Goal: Task Accomplishment & Management: Manage account settings

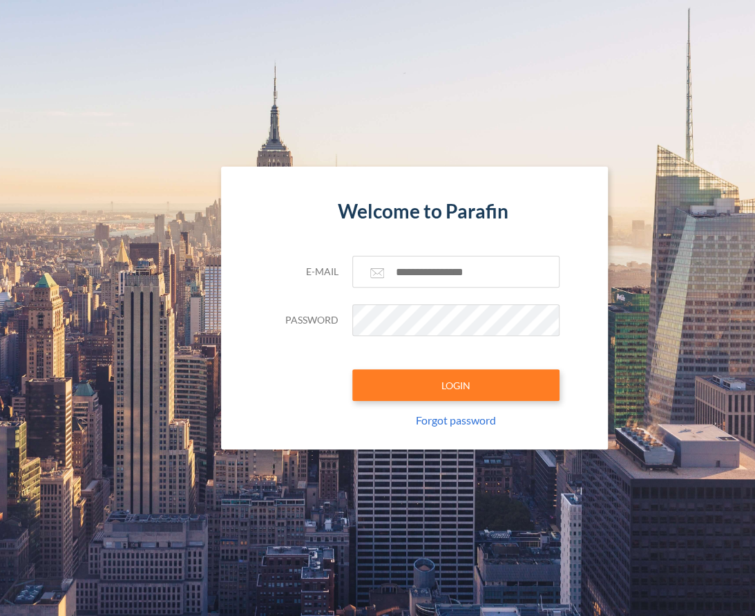
click at [584, 562] on section "Welcome to Parafin E-mail Password LOGIN Forgot password" at bounding box center [414, 308] width 829 height 616
click at [439, 274] on input "text" at bounding box center [455, 272] width 207 height 32
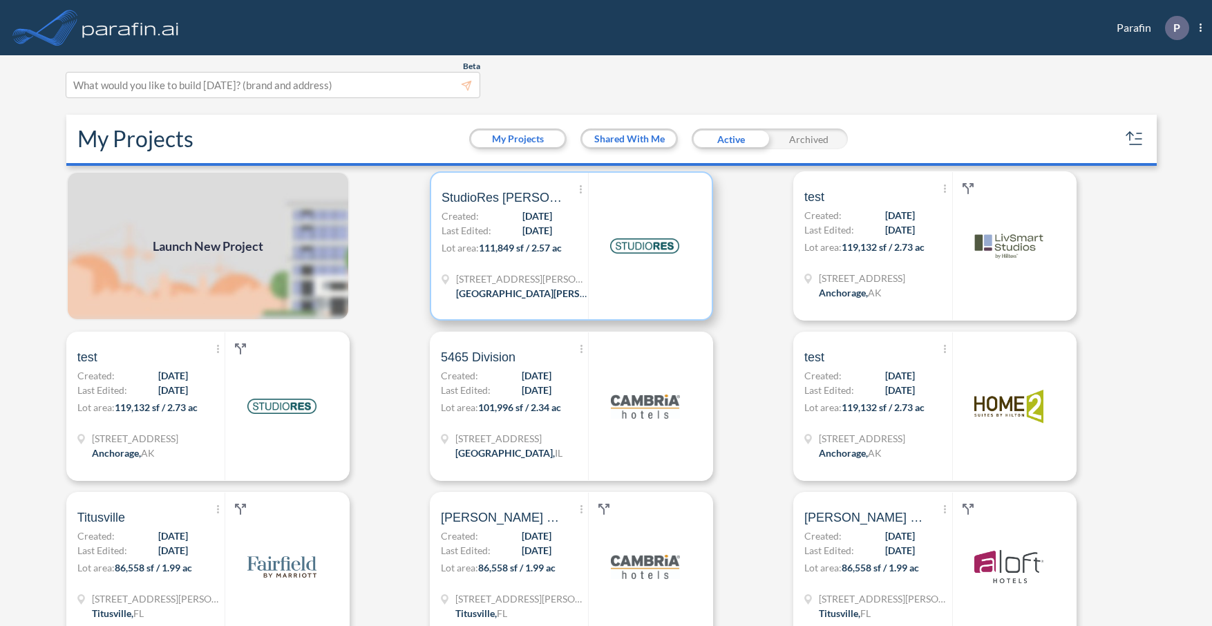
click at [522, 236] on span "[DATE]" at bounding box center [537, 230] width 30 height 15
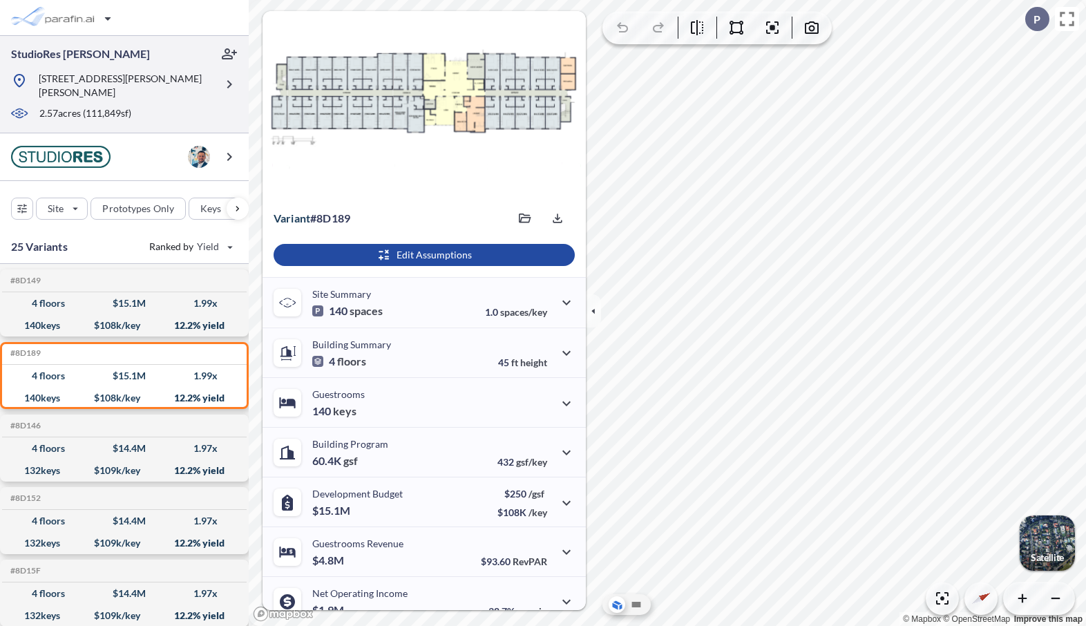
click at [164, 85] on p "[STREET_ADDRESS][PERSON_NAME][PERSON_NAME]" at bounding box center [127, 86] width 177 height 28
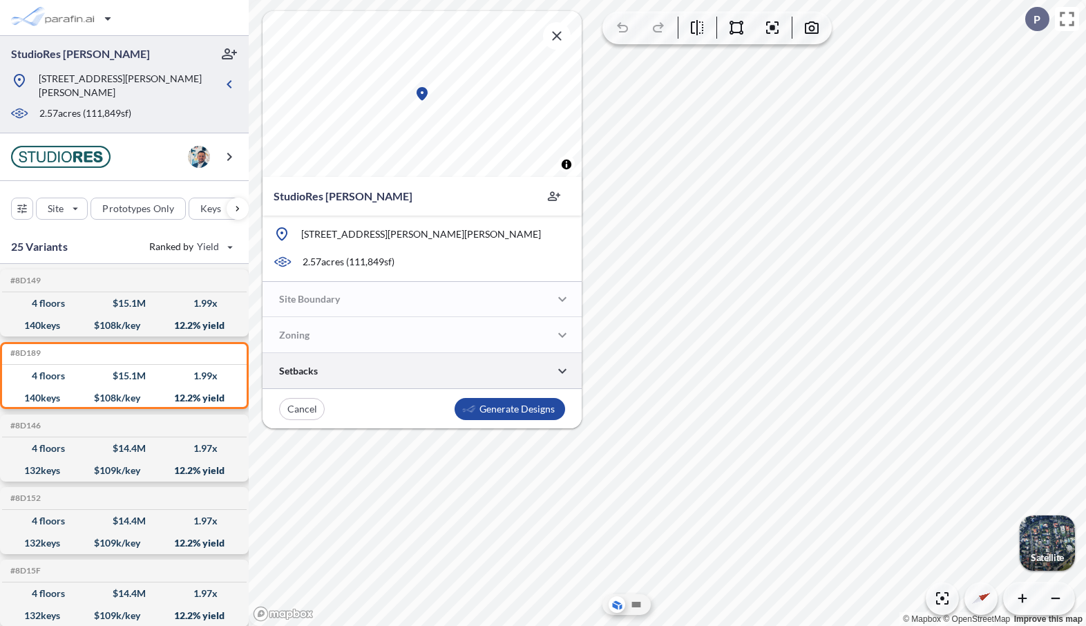
click at [459, 380] on div at bounding box center [422, 370] width 319 height 35
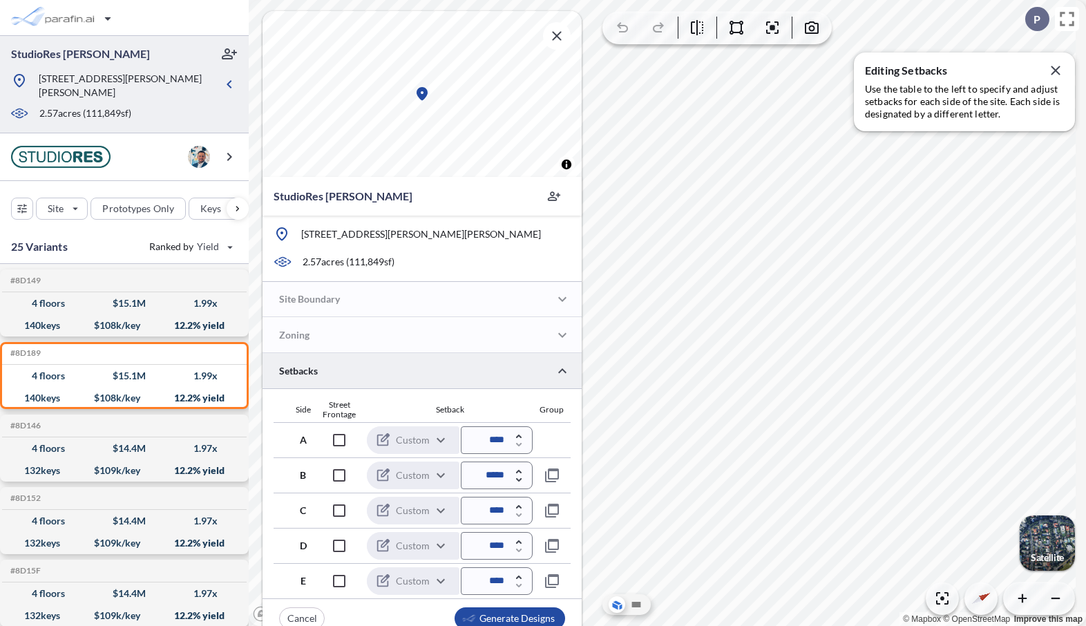
click at [524, 367] on div at bounding box center [422, 370] width 319 height 35
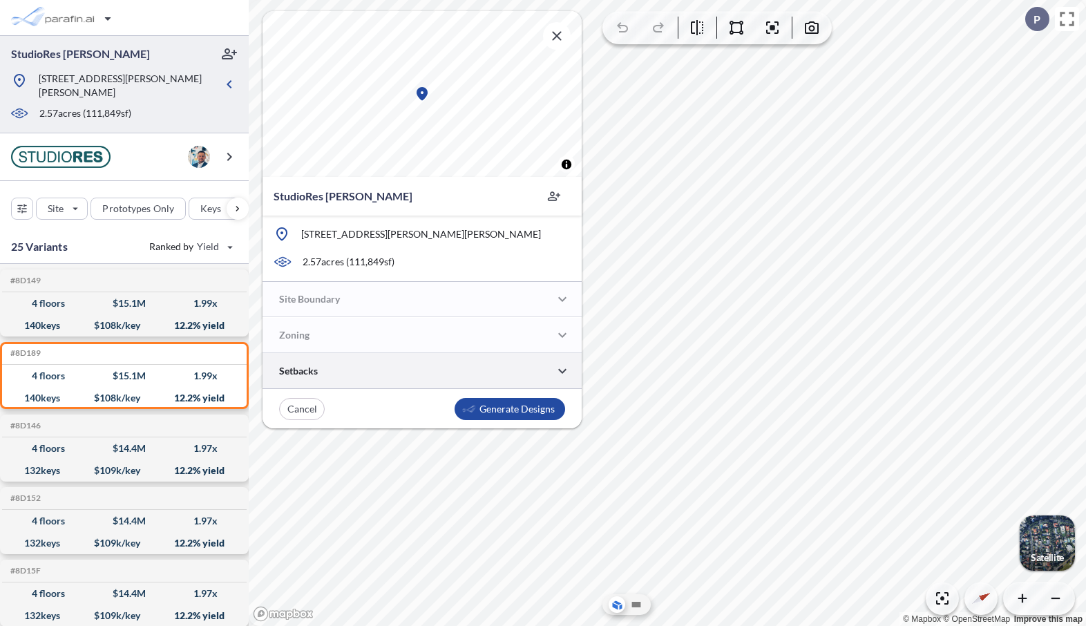
click at [524, 367] on div at bounding box center [422, 370] width 319 height 35
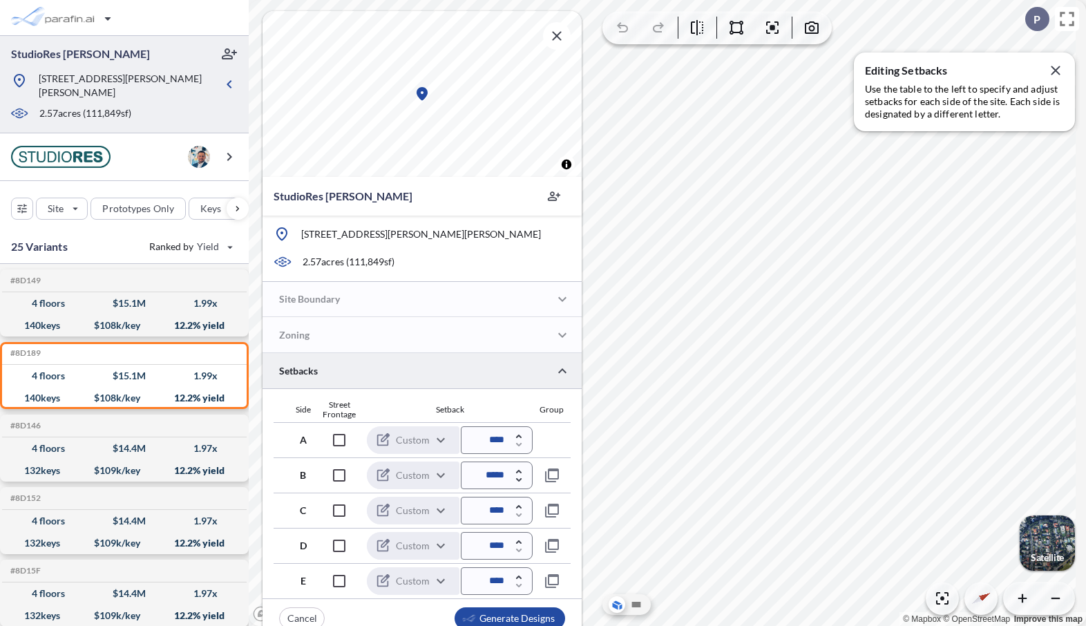
click at [524, 367] on div at bounding box center [422, 370] width 319 height 35
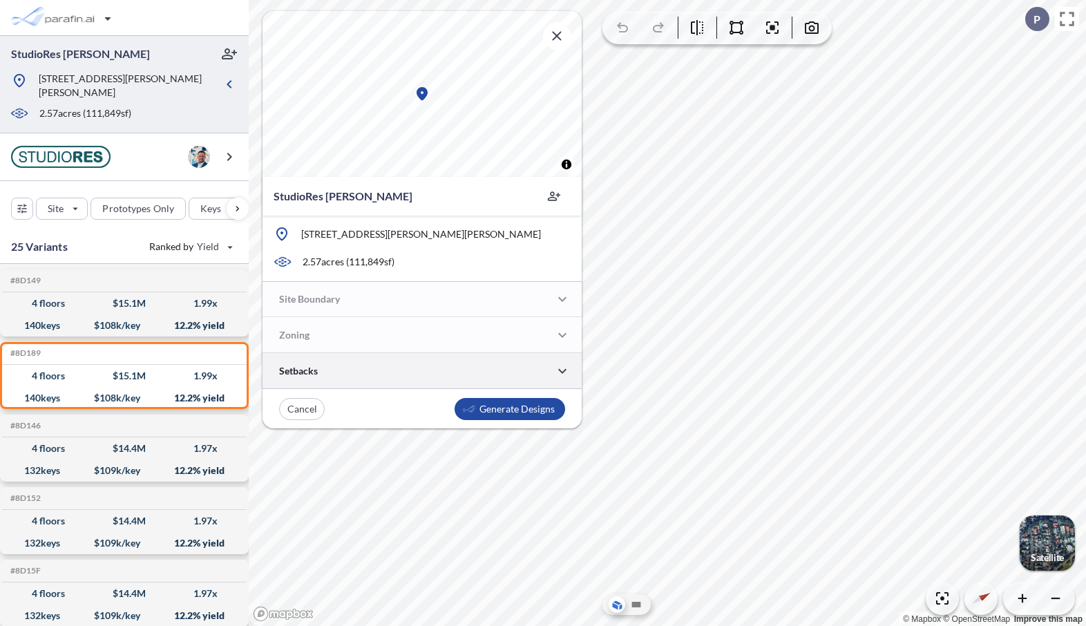
click at [522, 375] on div at bounding box center [422, 370] width 319 height 35
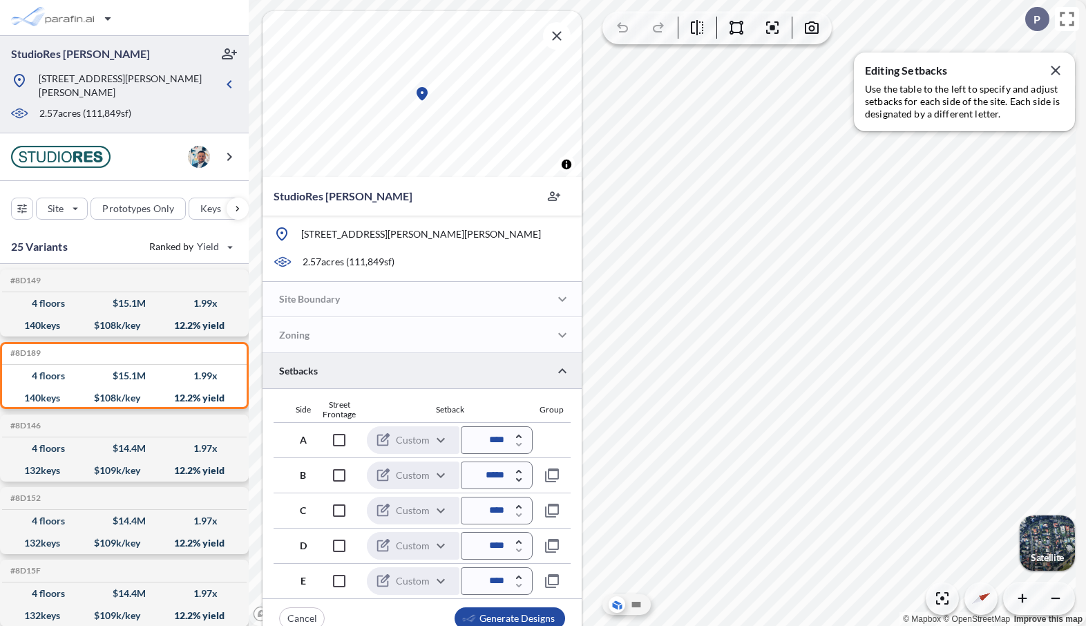
click at [522, 375] on div at bounding box center [422, 370] width 319 height 35
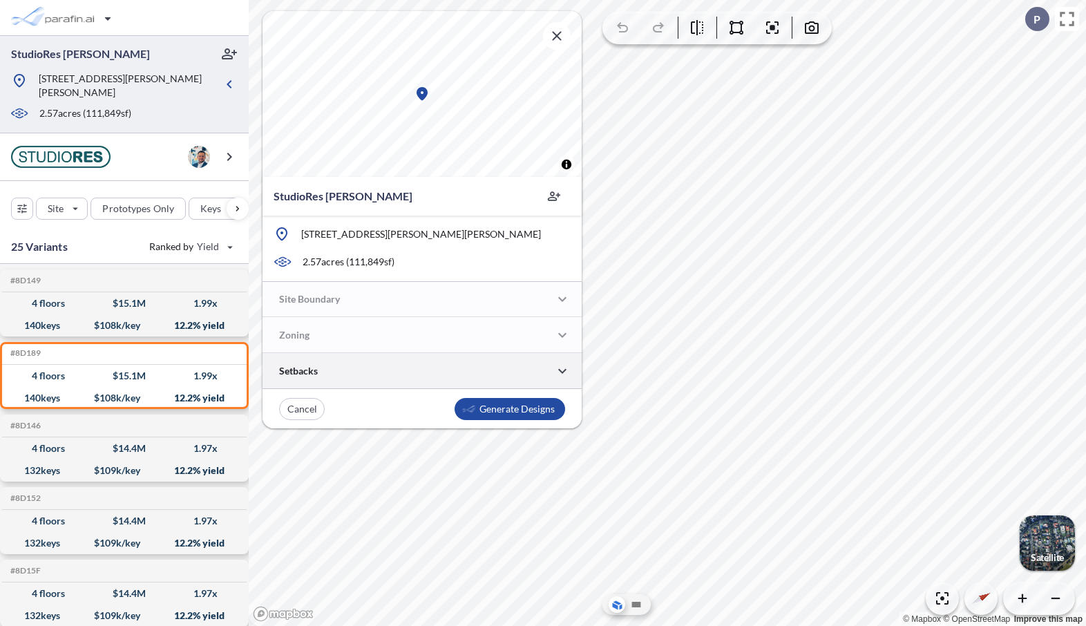
click at [522, 375] on div at bounding box center [422, 370] width 319 height 35
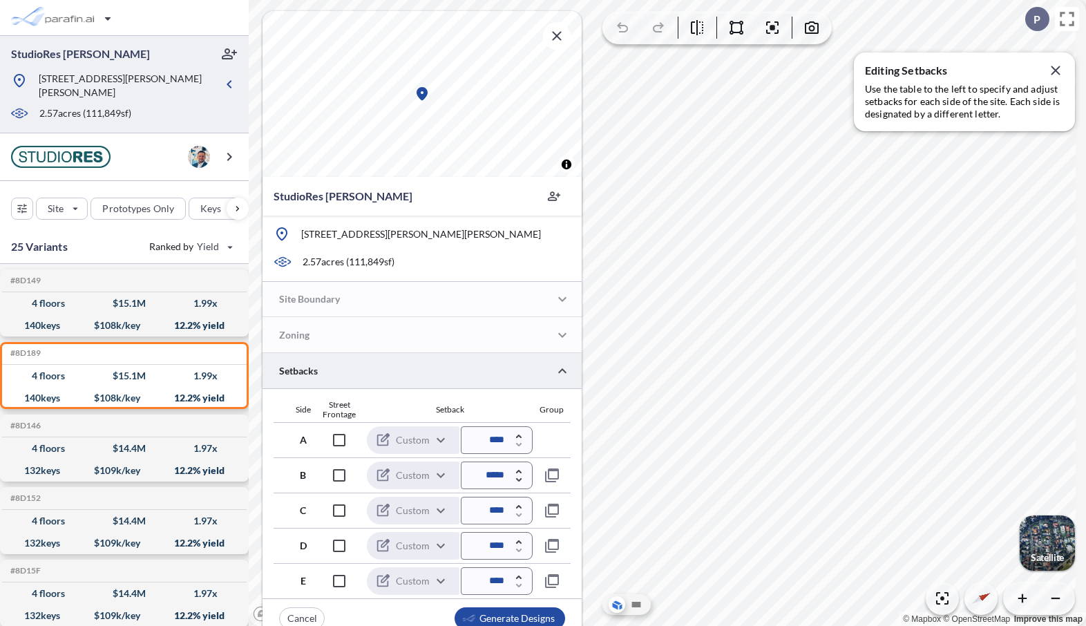
click at [522, 375] on div at bounding box center [422, 370] width 319 height 35
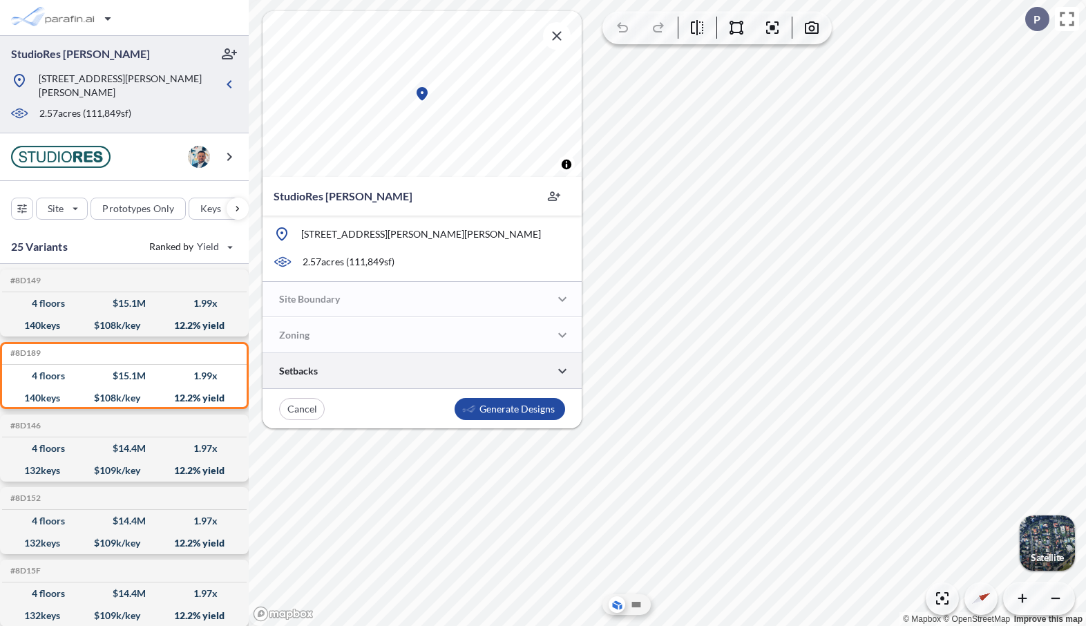
click at [535, 376] on div at bounding box center [422, 370] width 319 height 35
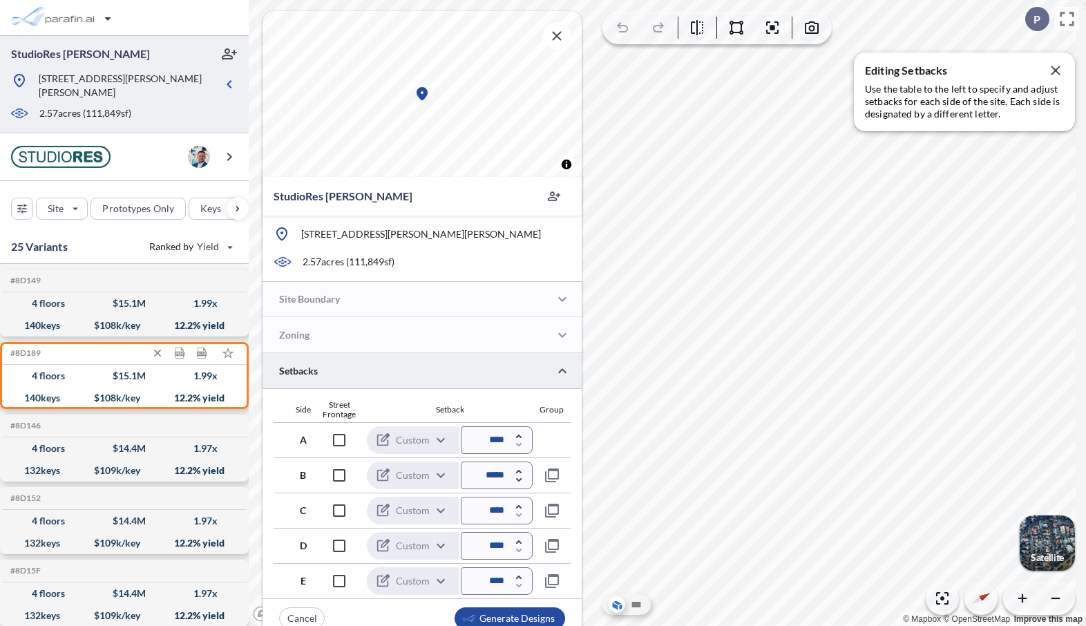
click at [178, 387] on div "140 keys $ 108 k/key 12.2 % yield" at bounding box center [125, 398] width 234 height 22
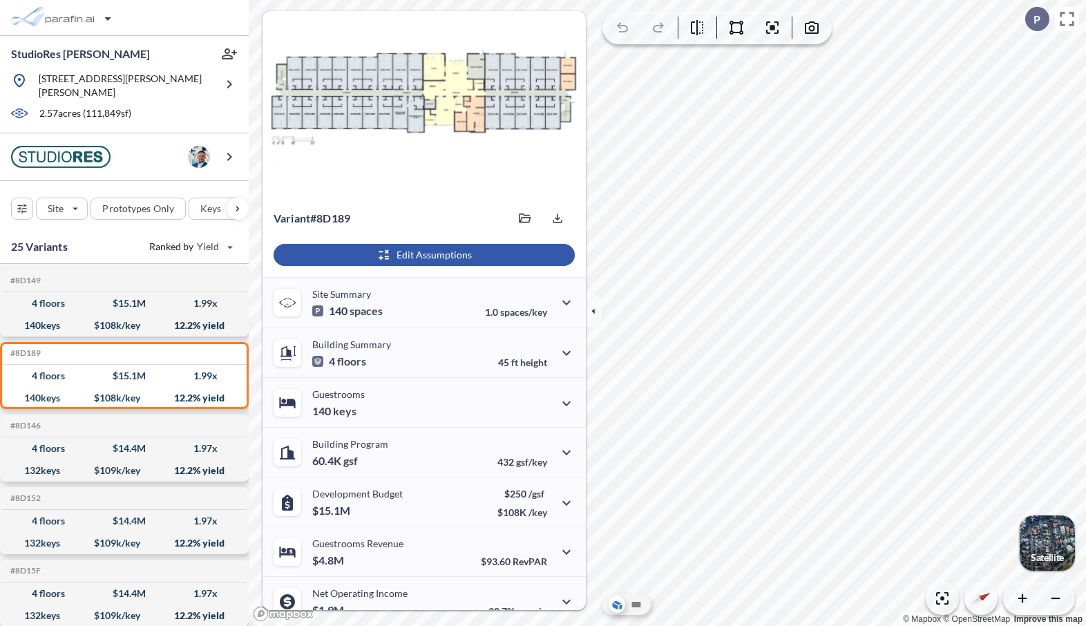
click at [441, 260] on div "button" at bounding box center [424, 255] width 301 height 22
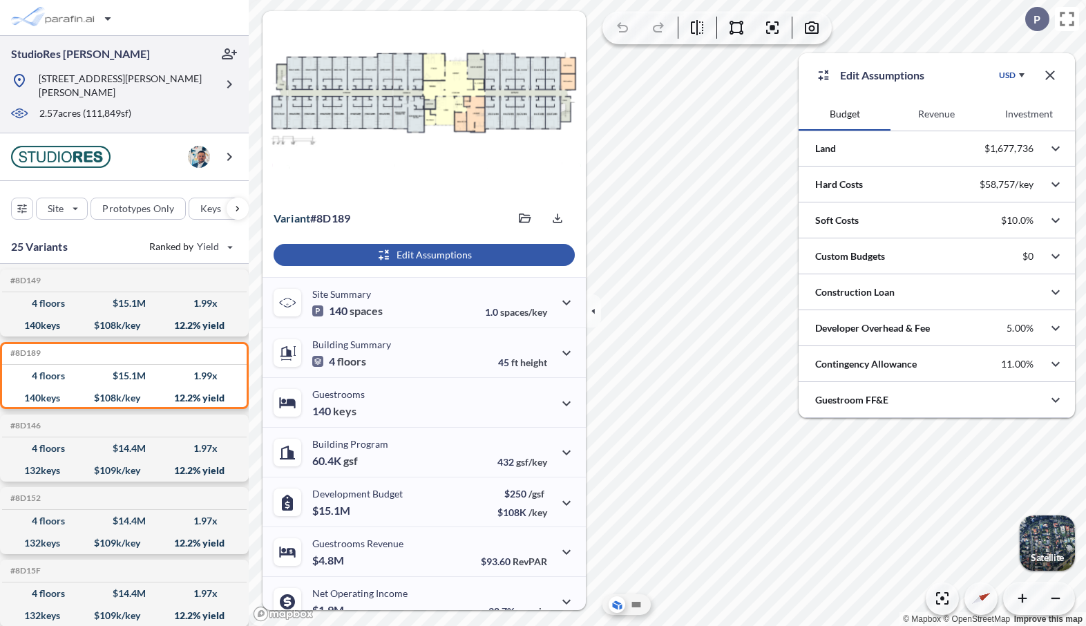
click at [151, 80] on p "[STREET_ADDRESS][PERSON_NAME][PERSON_NAME]" at bounding box center [127, 86] width 177 height 28
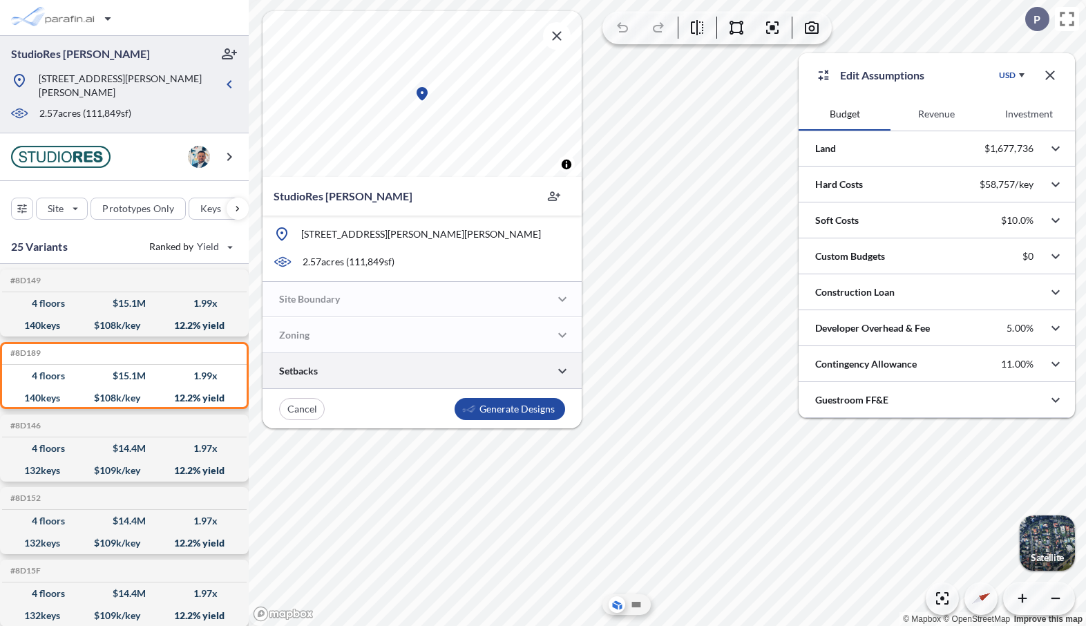
click at [423, 370] on div at bounding box center [422, 370] width 319 height 35
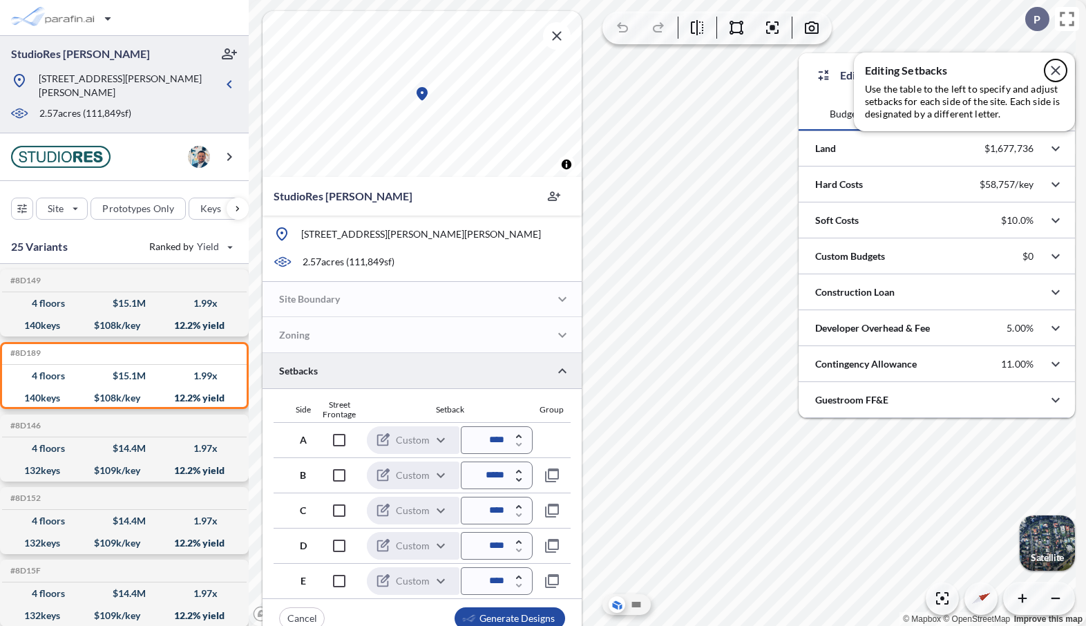
click at [755, 68] on icon "button" at bounding box center [1055, 70] width 9 height 9
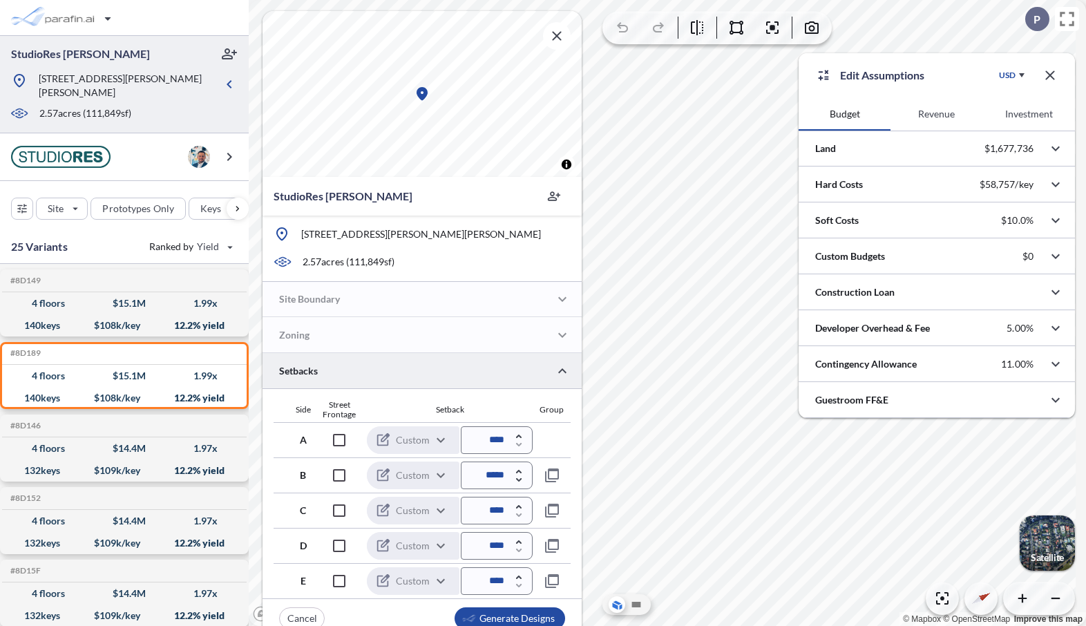
click at [755, 67] on icon "button" at bounding box center [1050, 75] width 17 height 17
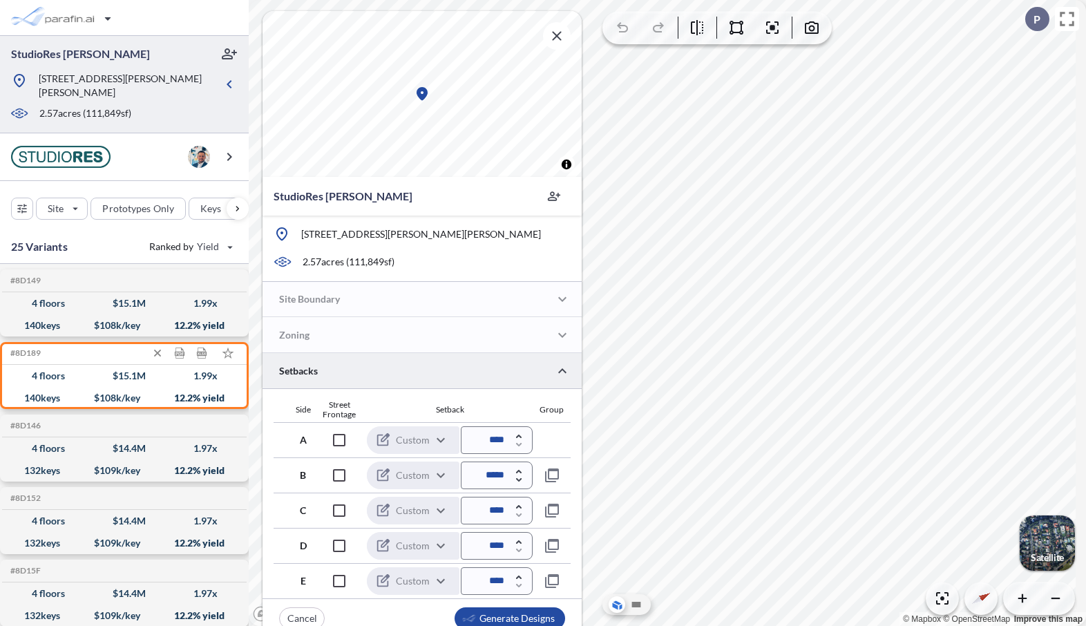
click at [155, 365] on div "4 floors $ 15.1 M 1.99 x" at bounding box center [125, 376] width 234 height 22
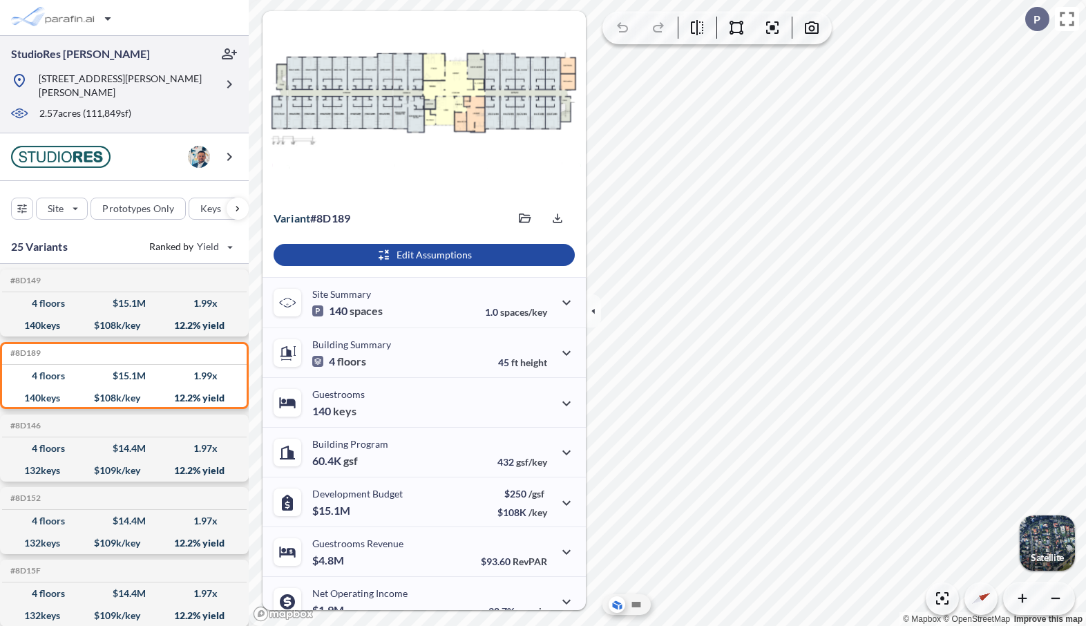
click at [151, 82] on p "[STREET_ADDRESS][PERSON_NAME][PERSON_NAME]" at bounding box center [127, 86] width 177 height 28
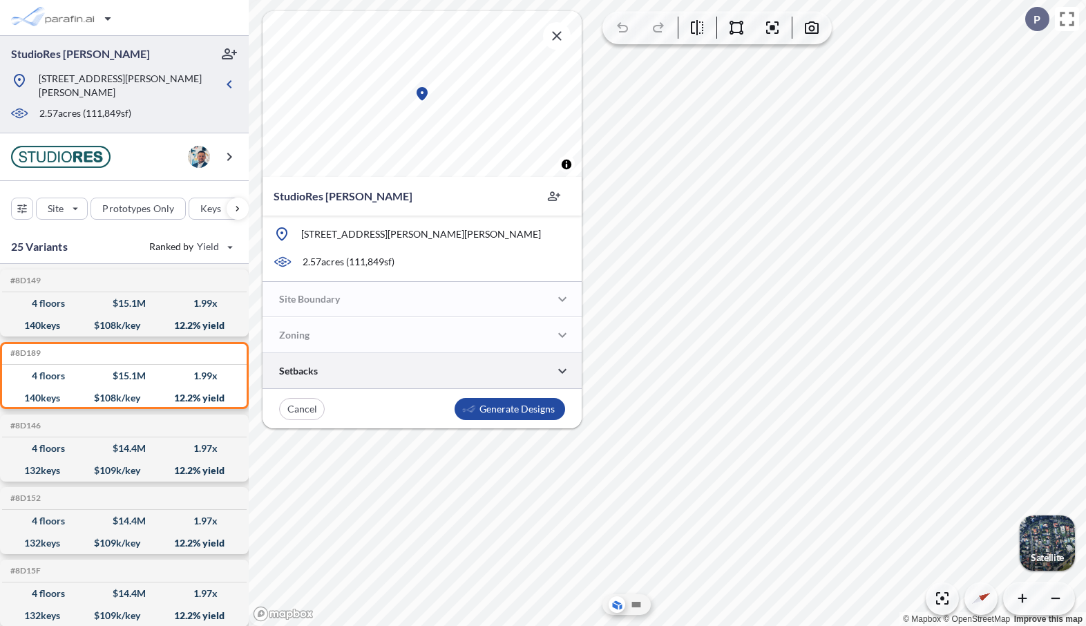
click at [440, 381] on div at bounding box center [422, 370] width 319 height 35
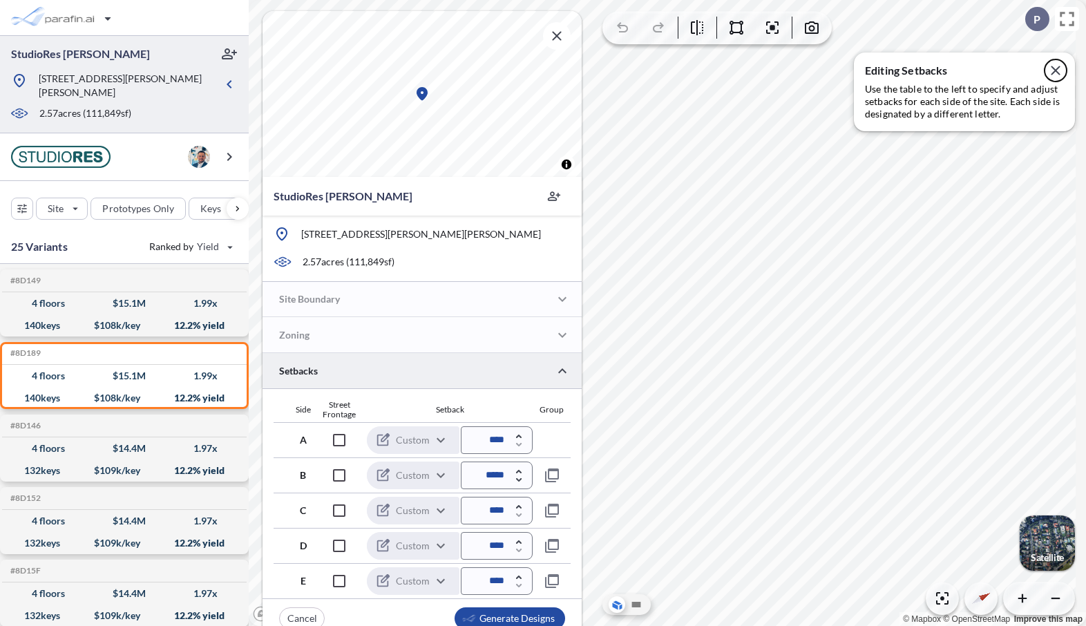
click at [755, 76] on icon "button" at bounding box center [1056, 70] width 17 height 17
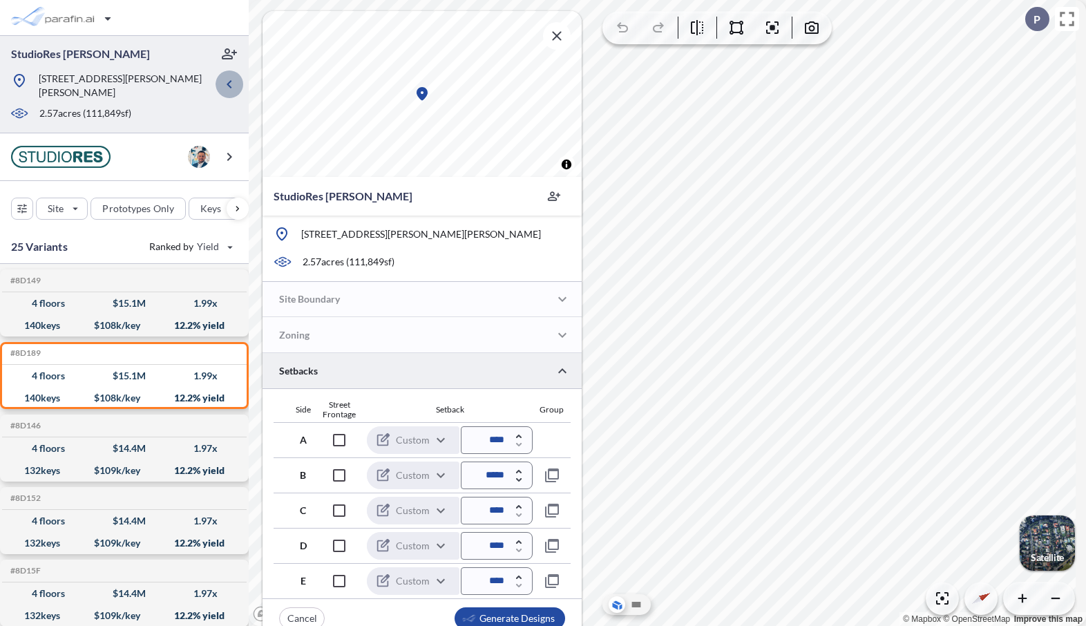
click at [220, 76] on button "button" at bounding box center [230, 84] width 28 height 28
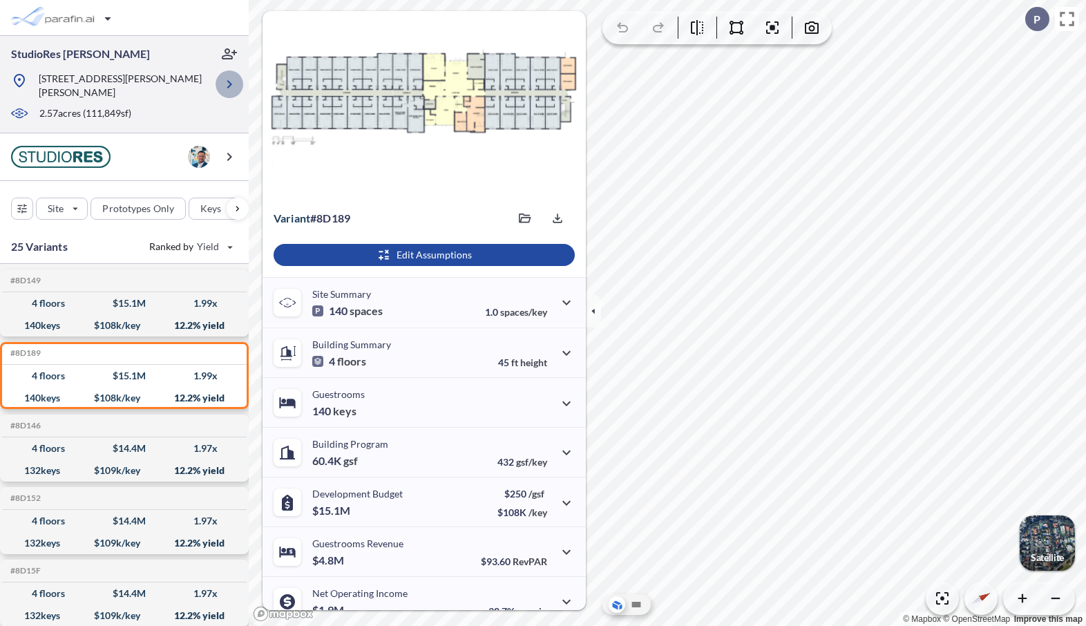
click at [234, 84] on icon "button" at bounding box center [229, 84] width 17 height 17
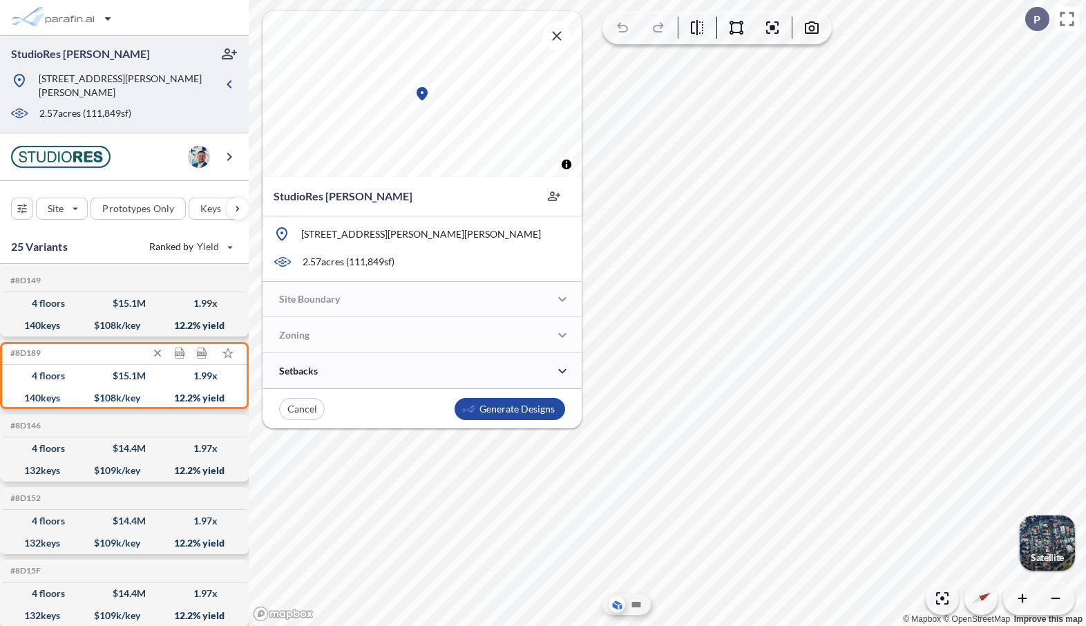
click at [160, 387] on div "140 keys $ 108 k/key 12.2 % yield" at bounding box center [125, 398] width 234 height 22
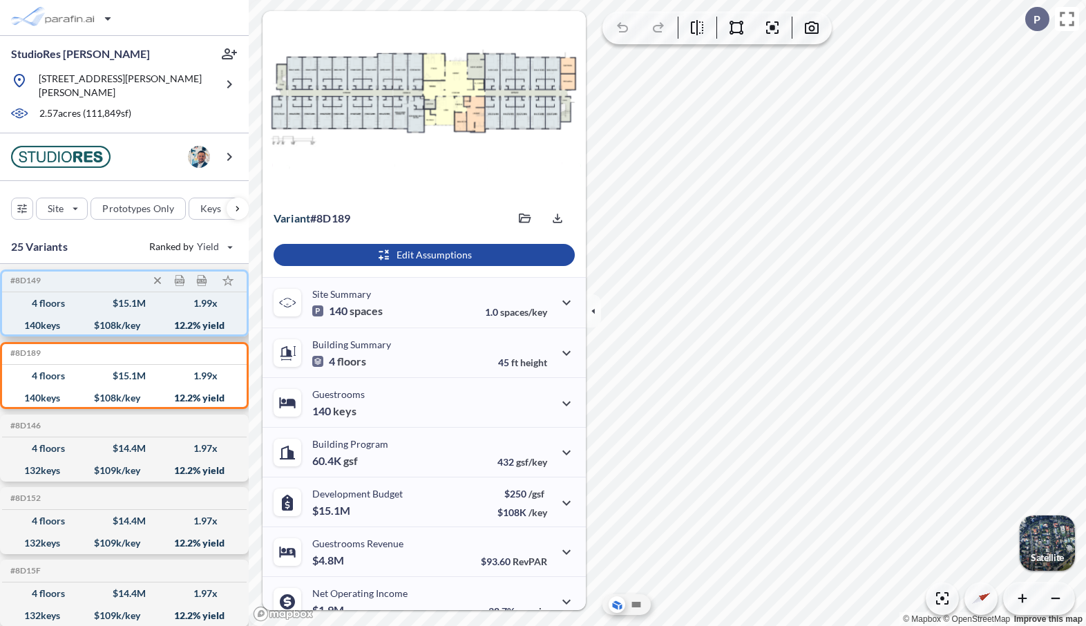
click at [181, 301] on div "4 floors $ 15.1 M 1.99 x" at bounding box center [125, 303] width 234 height 22
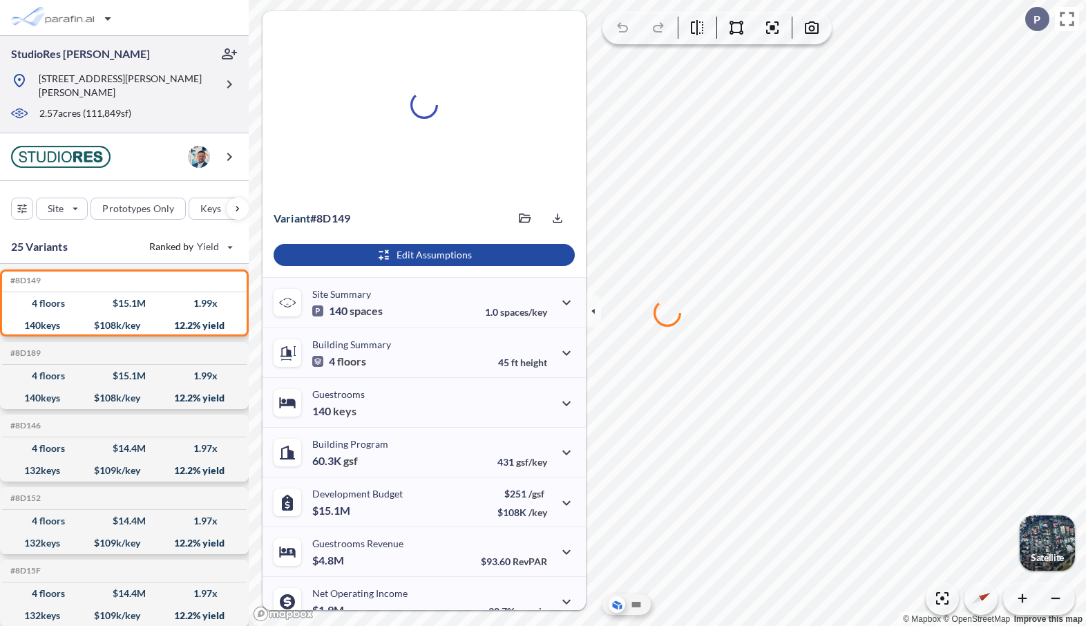
click at [207, 99] on div at bounding box center [113, 102] width 205 height 7
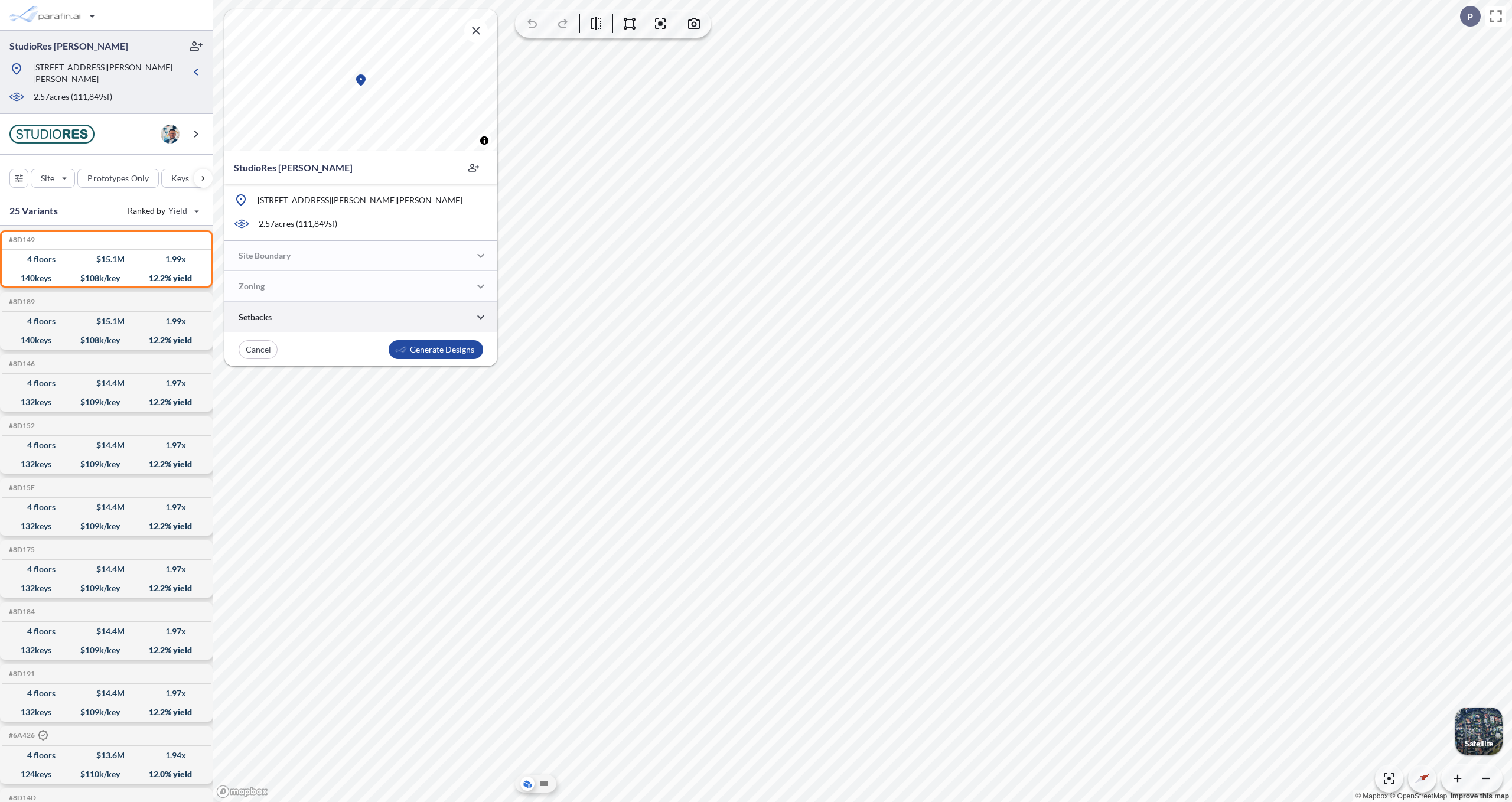
click at [432, 327] on div at bounding box center [361, 316] width 273 height 30
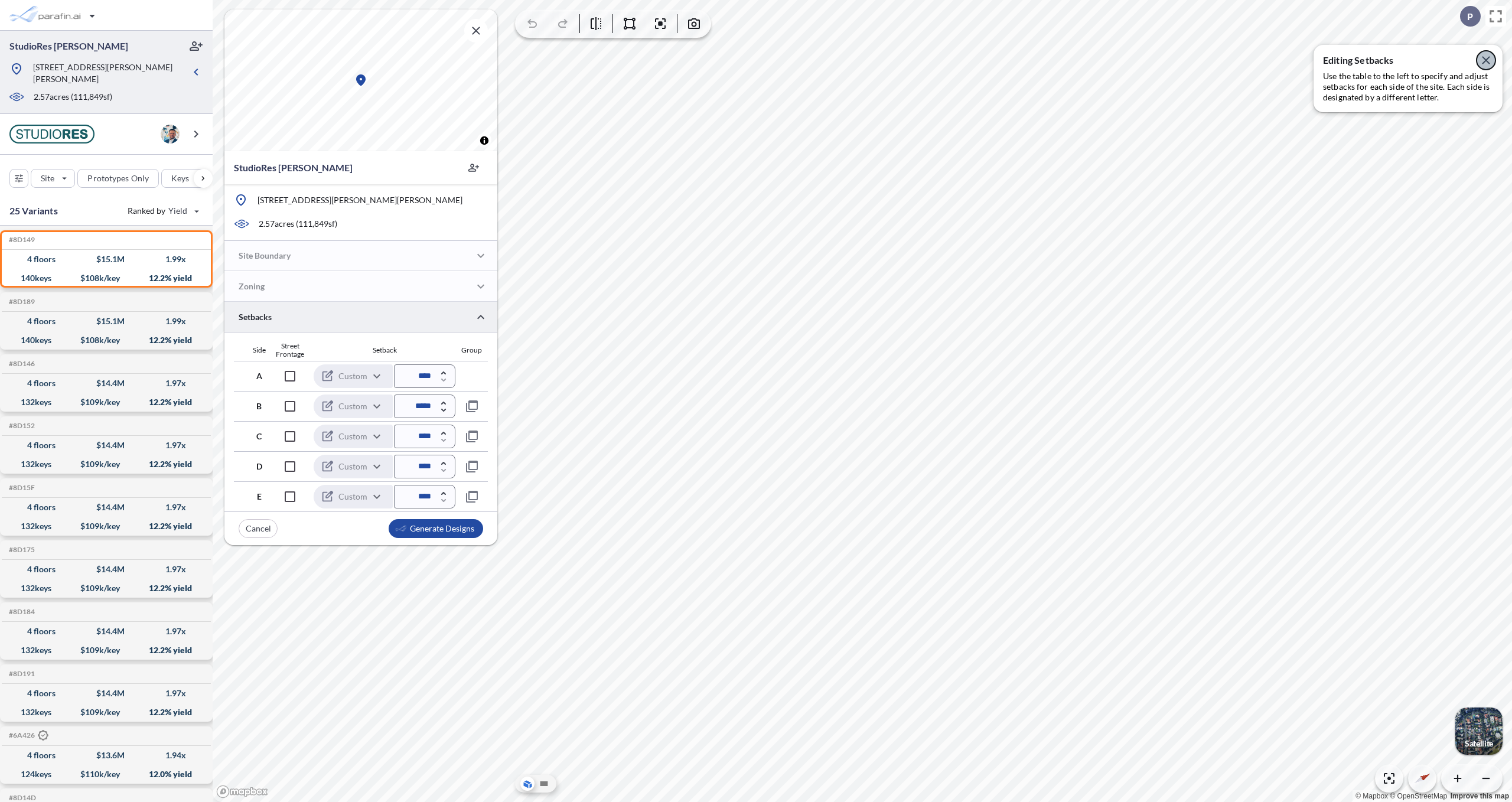
click at [645, 62] on icon "button" at bounding box center [1486, 60] width 8 height 8
click at [479, 23] on button "button" at bounding box center [476, 31] width 24 height 24
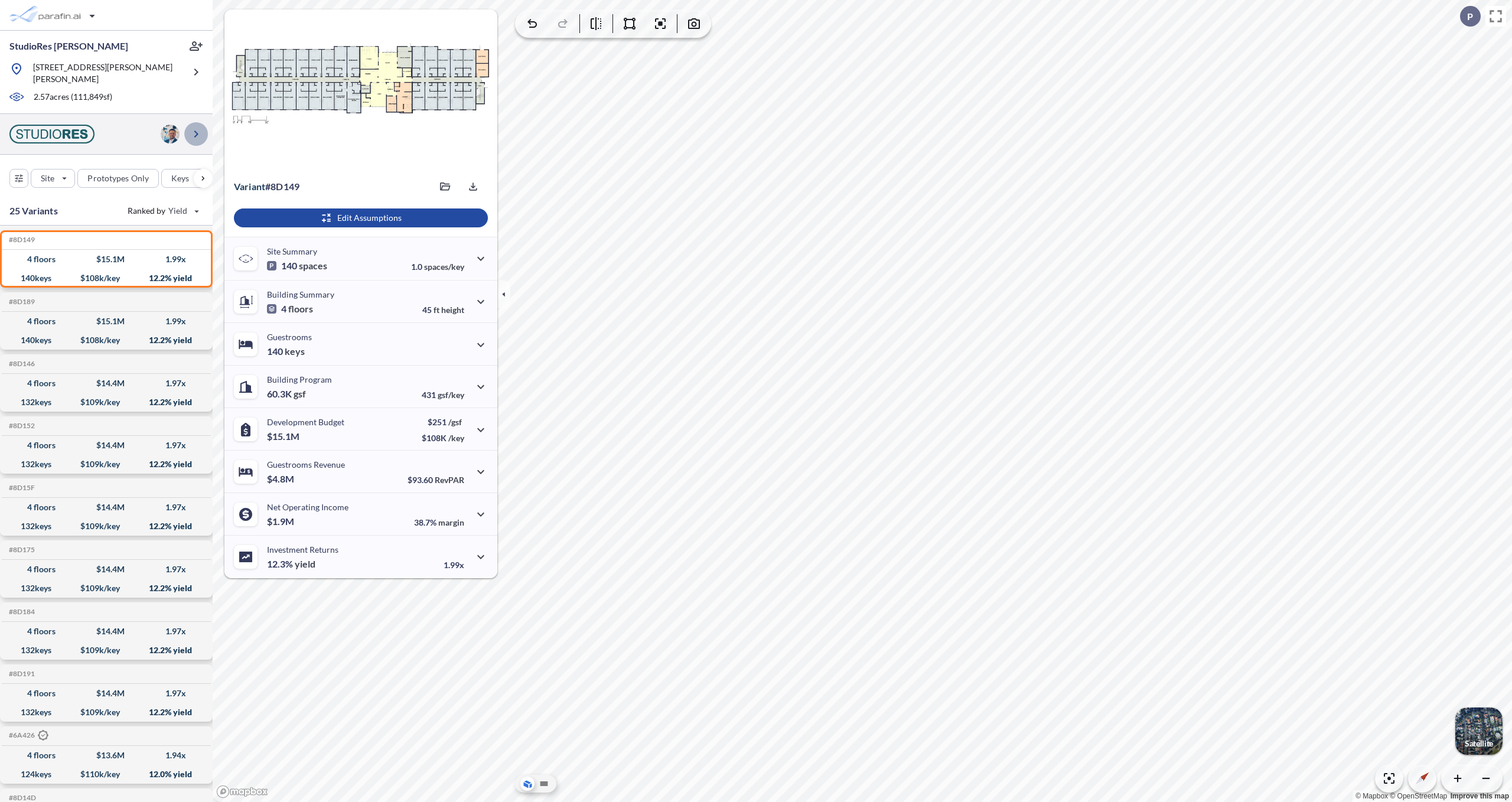
click at [199, 127] on icon "button" at bounding box center [196, 134] width 15 height 15
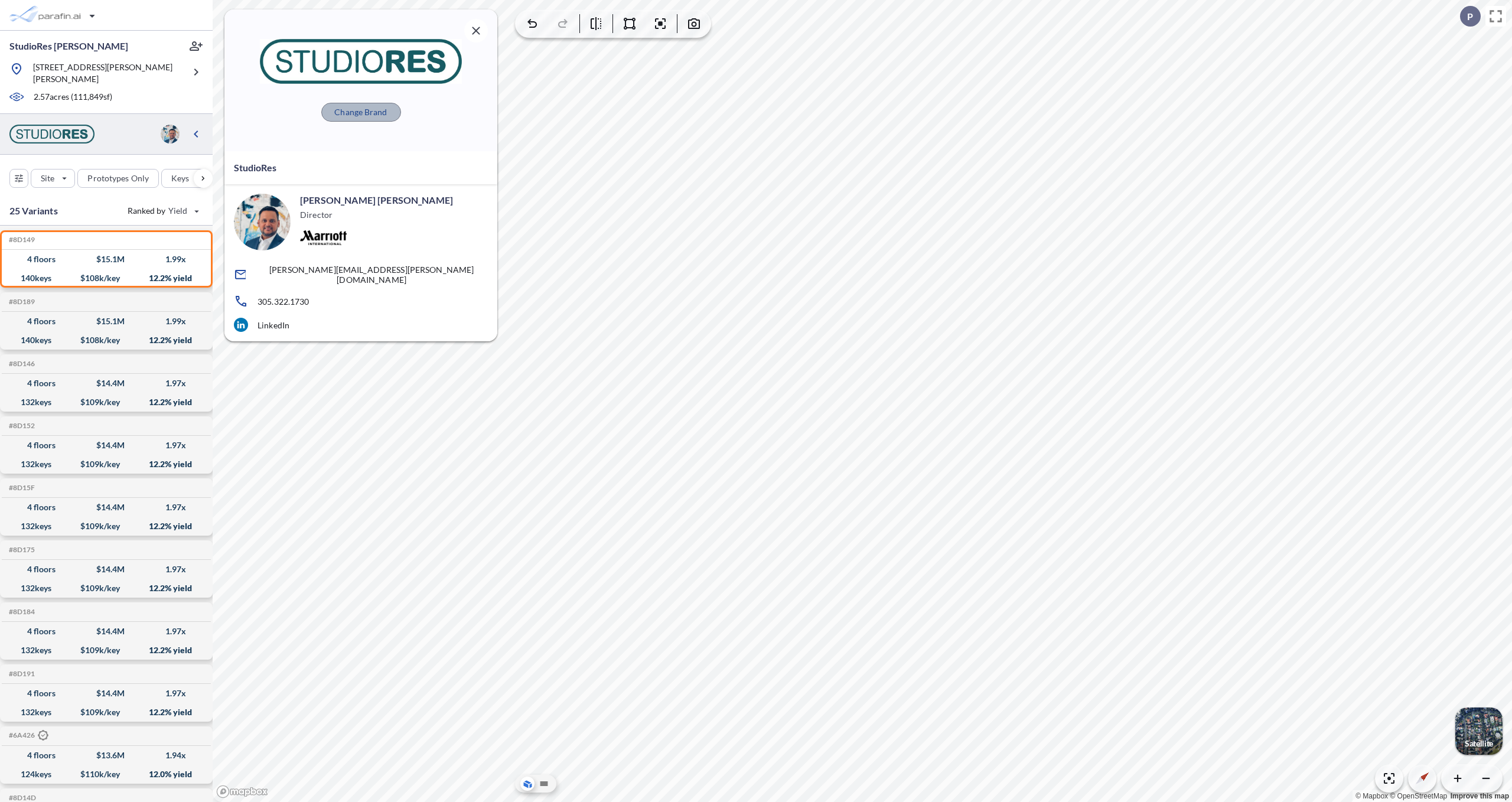
click at [371, 112] on p "Change Brand" at bounding box center [360, 112] width 52 height 12
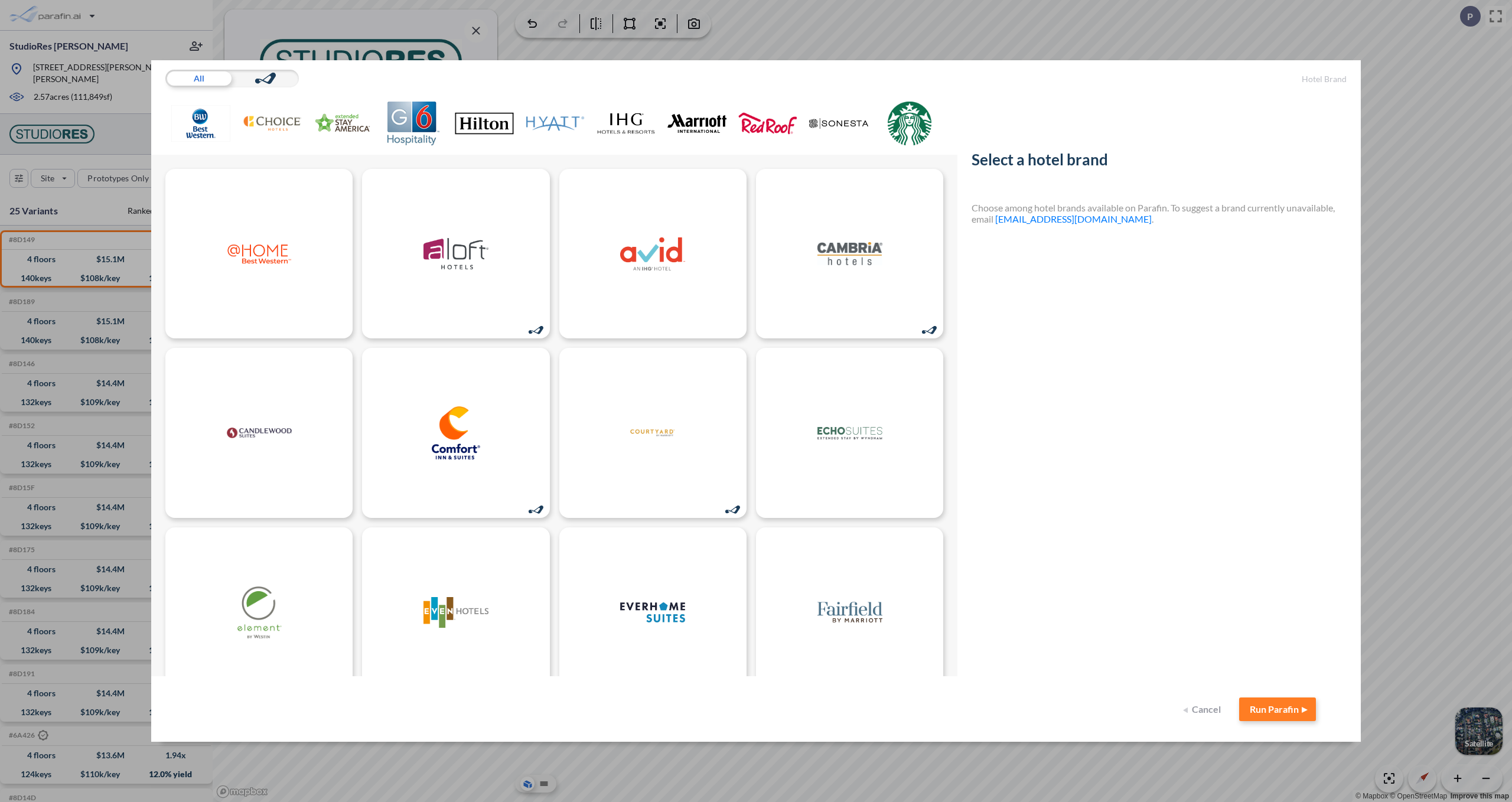
click at [645, 118] on img at bounding box center [697, 123] width 59 height 44
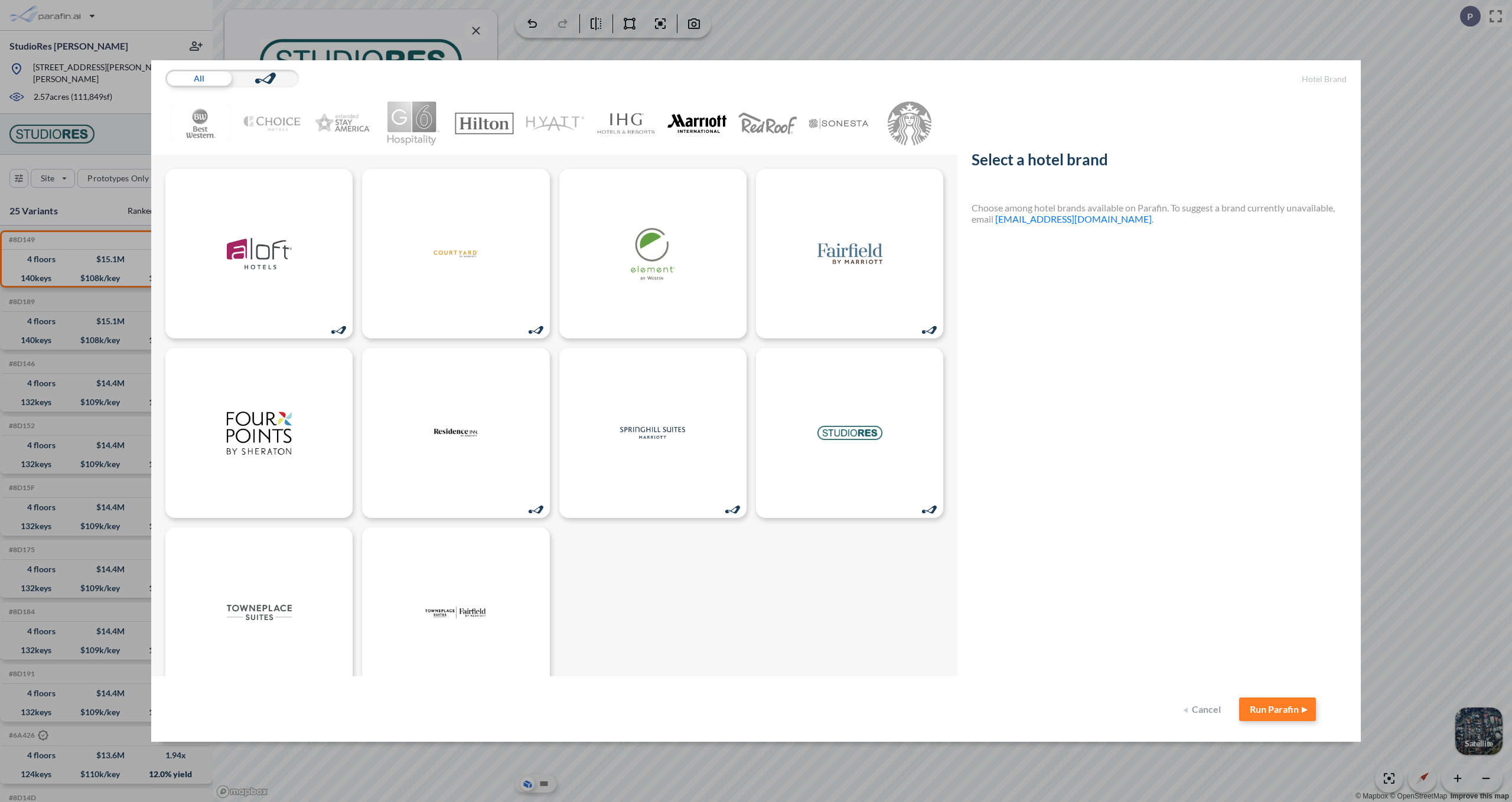
drag, startPoint x: 698, startPoint y: 80, endPoint x: 570, endPoint y: 33, distance: 136.4
click at [570, 33] on div "All Hotel Brand Select a hotel brand Choose among hotel brands available on Par…" at bounding box center [756, 401] width 1512 height 802
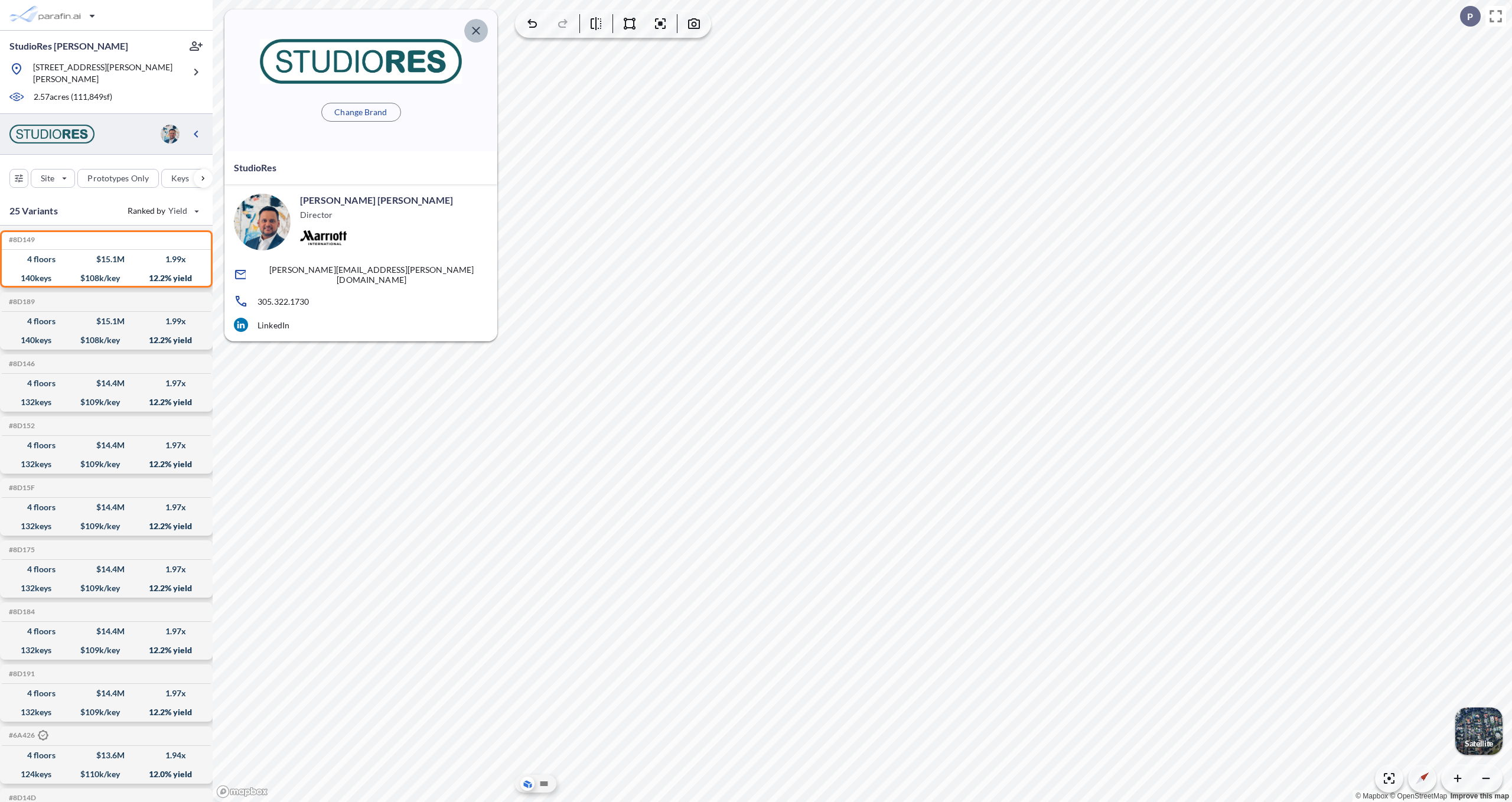
click at [477, 33] on icon "button" at bounding box center [476, 31] width 15 height 15
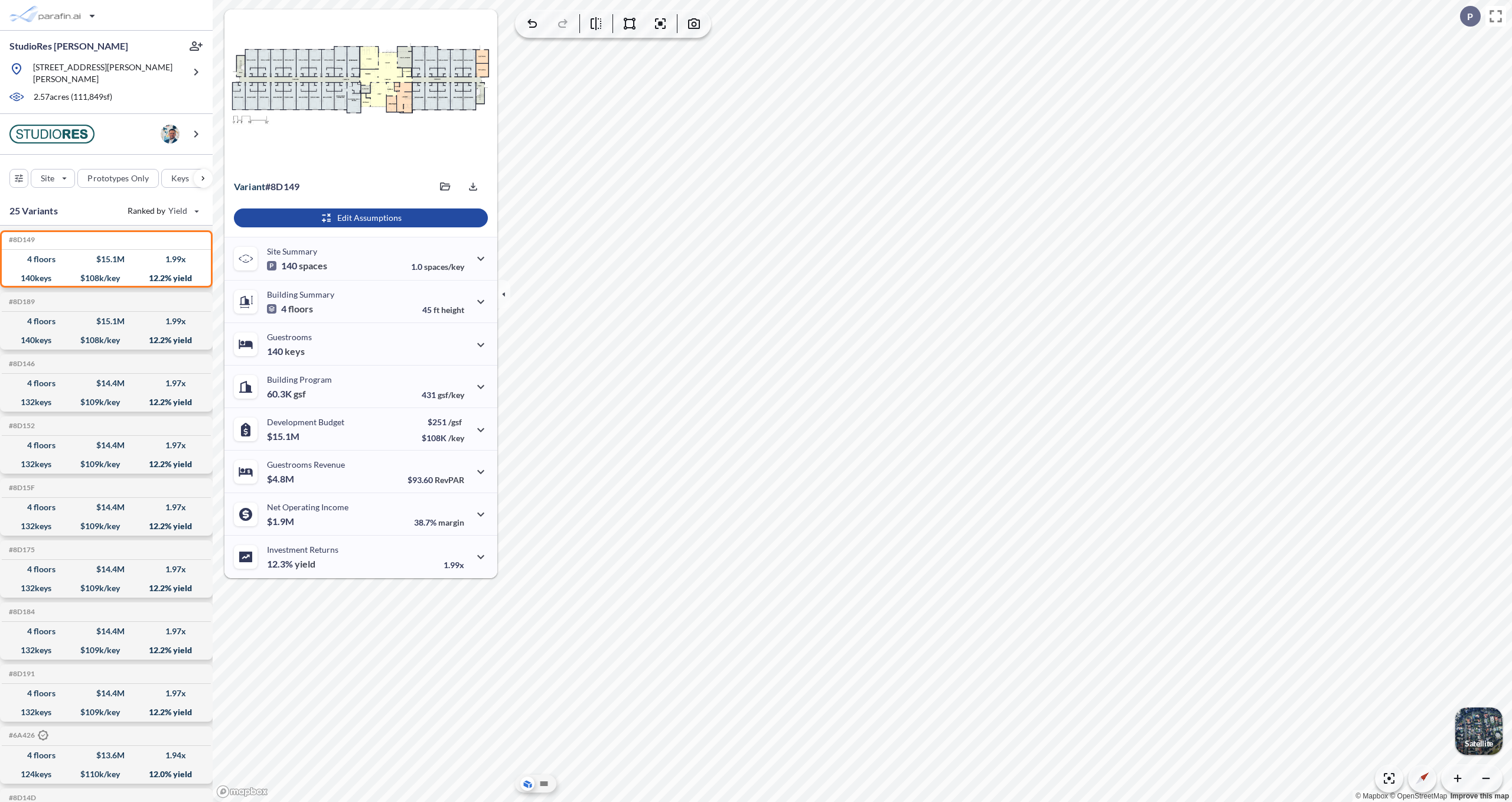
click at [477, 33] on div at bounding box center [361, 90] width 273 height 161
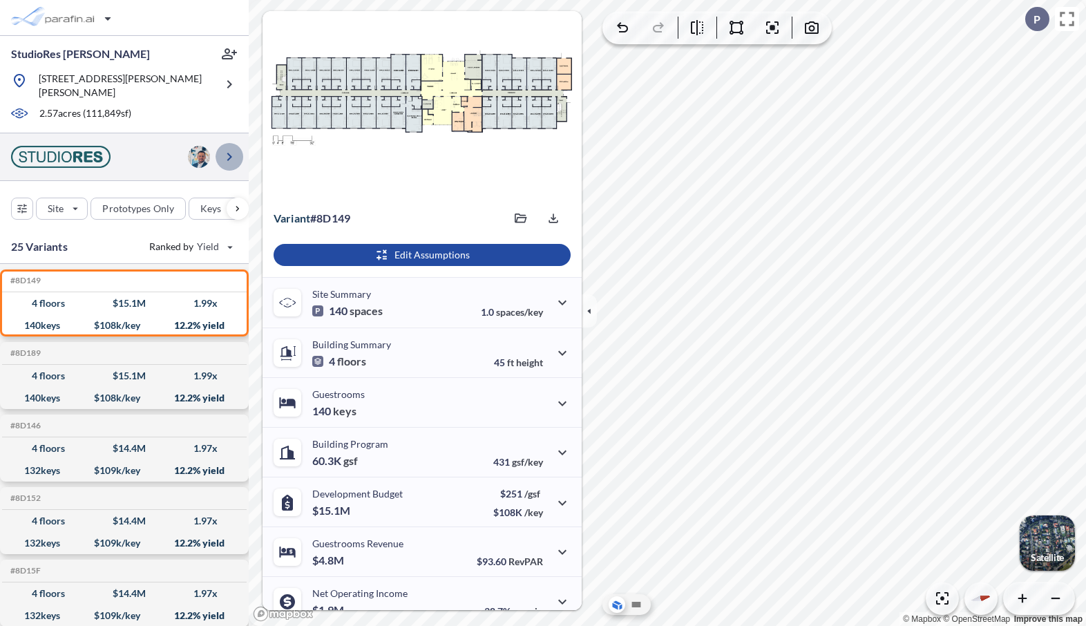
click at [230, 153] on icon "button" at bounding box center [229, 157] width 5 height 8
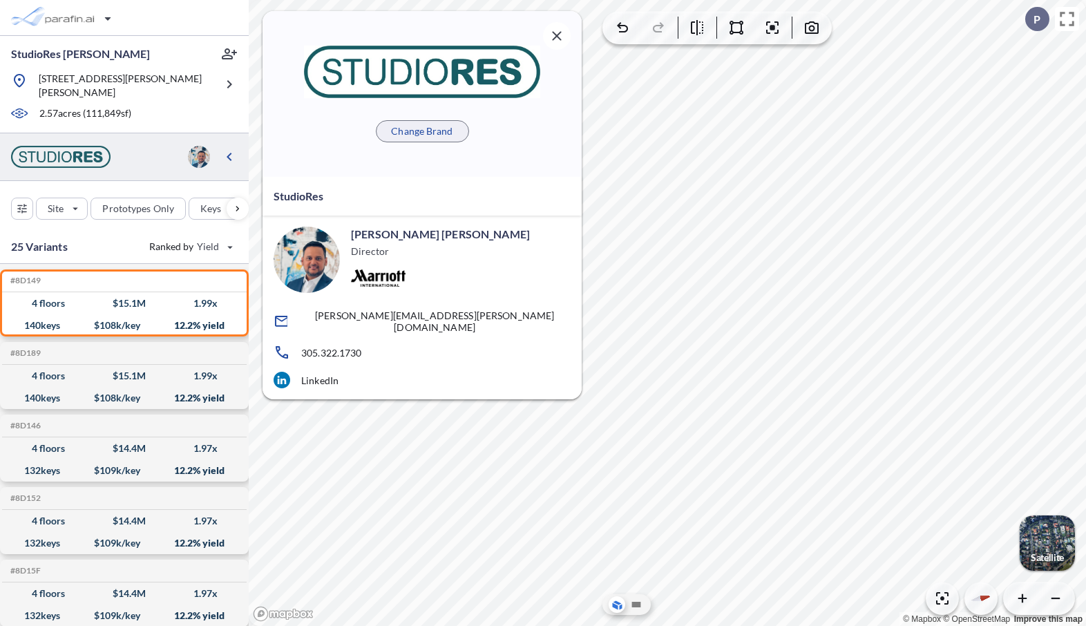
click at [418, 128] on p "Change Brand" at bounding box center [421, 131] width 61 height 14
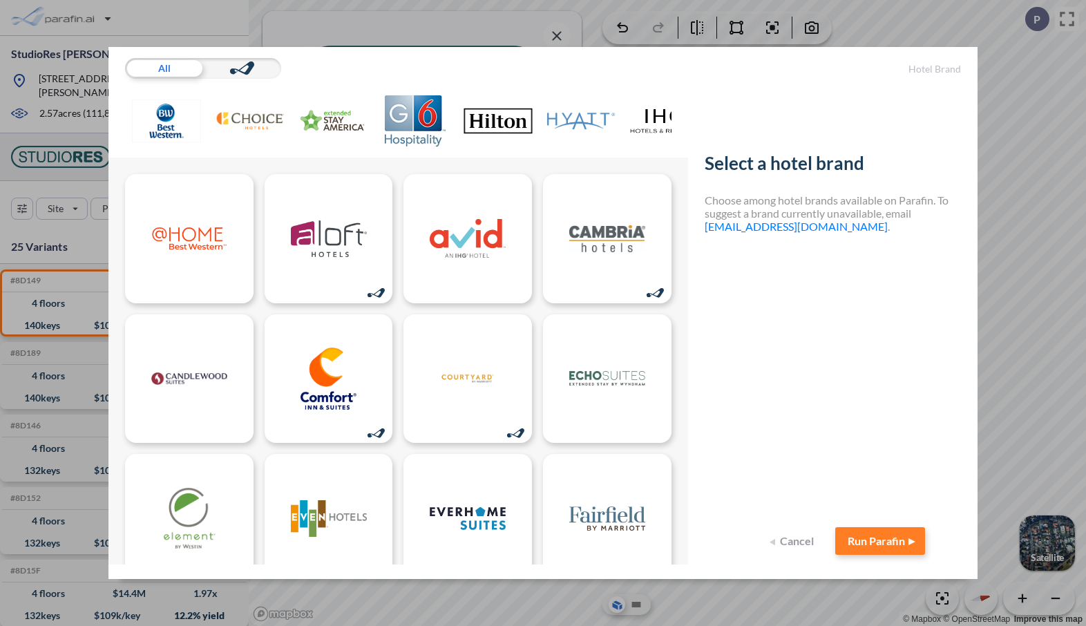
click at [506, 123] on img at bounding box center [498, 120] width 69 height 51
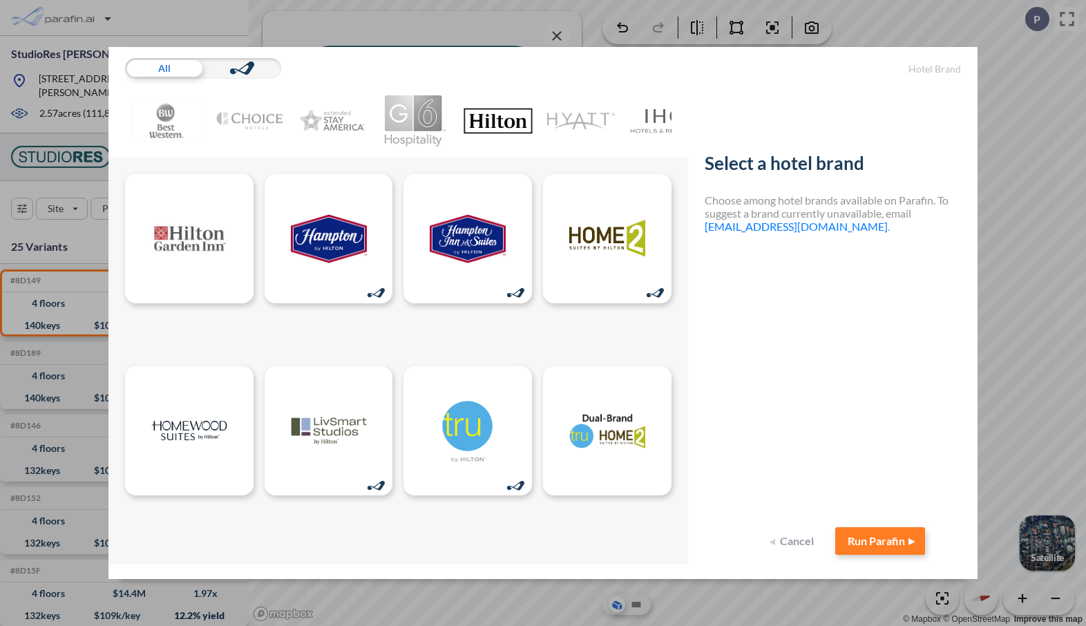
click at [799, 542] on button "Cancel" at bounding box center [793, 541] width 55 height 28
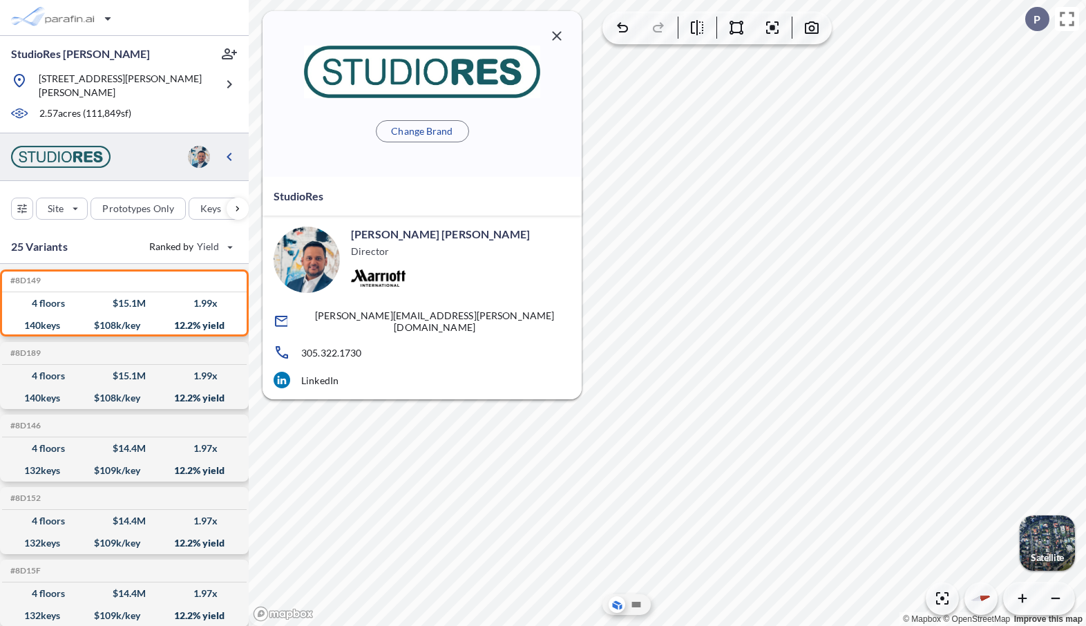
click at [561, 39] on icon "button" at bounding box center [556, 35] width 9 height 9
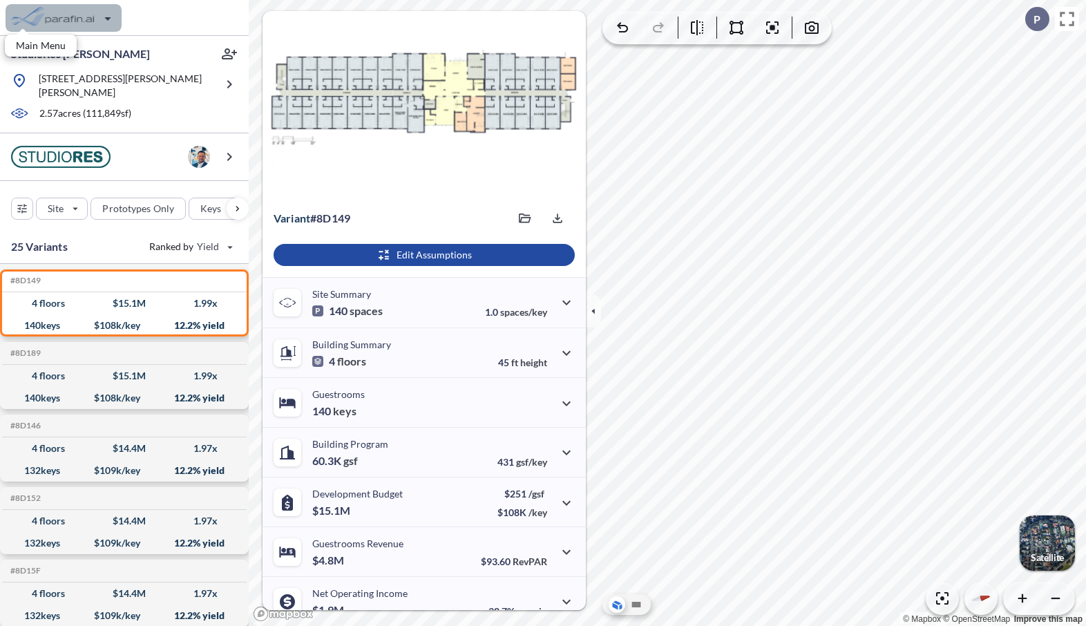
click at [83, 17] on div "button" at bounding box center [64, 18] width 116 height 28
